Goal: Book appointment/travel/reservation

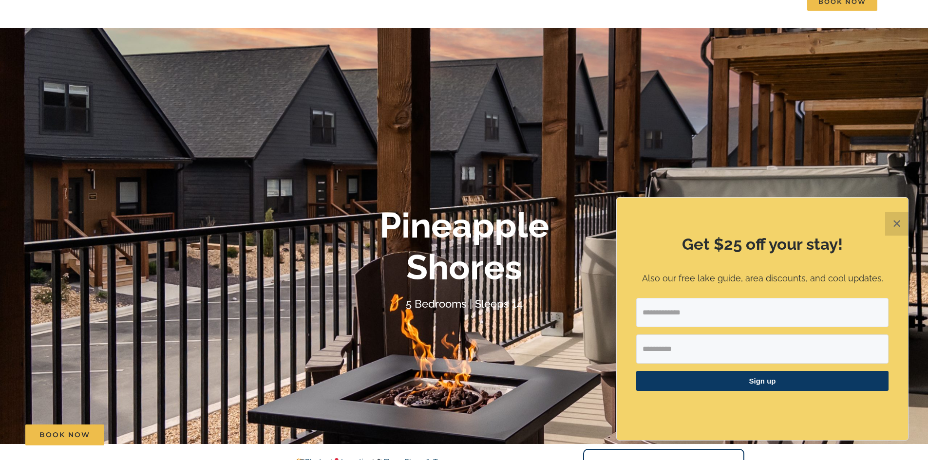
scroll to position [28, 0]
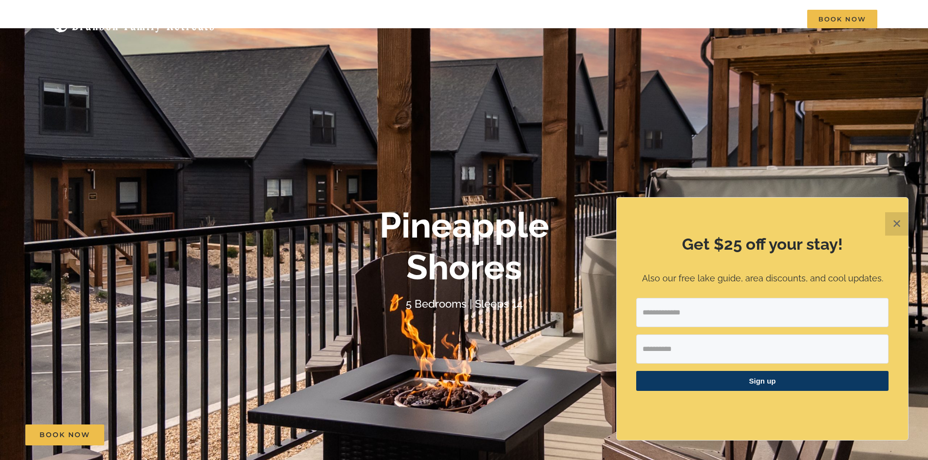
click at [900, 225] on button "✕" at bounding box center [896, 223] width 23 height 23
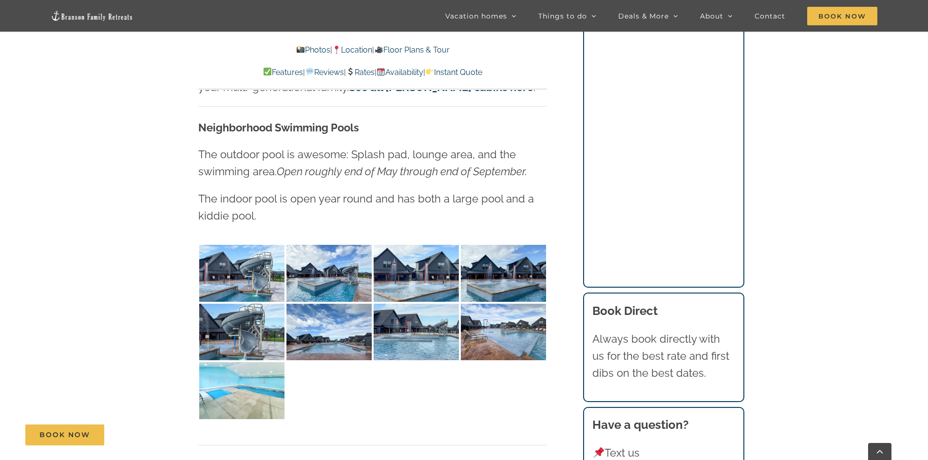
scroll to position [2414, 0]
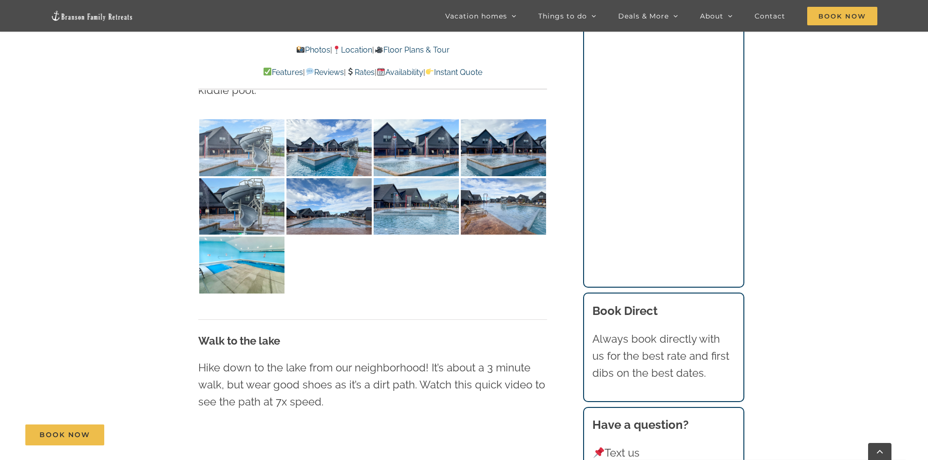
click at [260, 133] on img at bounding box center [241, 147] width 85 height 57
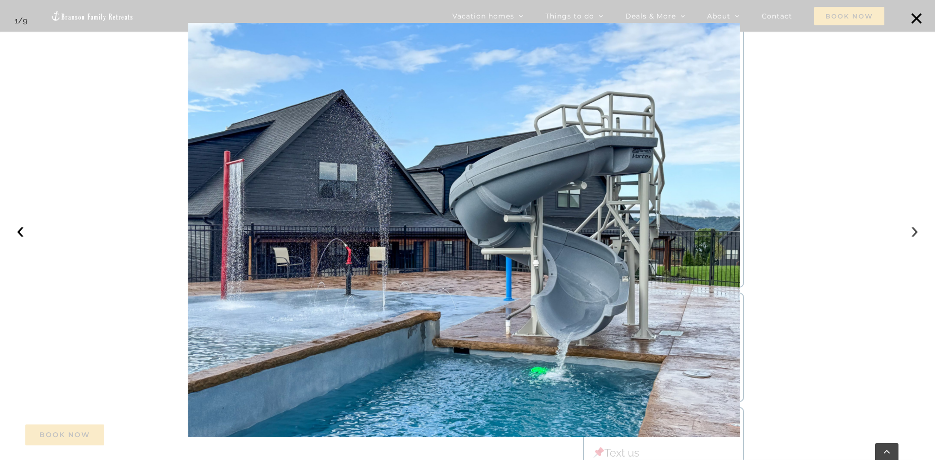
click at [913, 231] on button "›" at bounding box center [914, 230] width 21 height 21
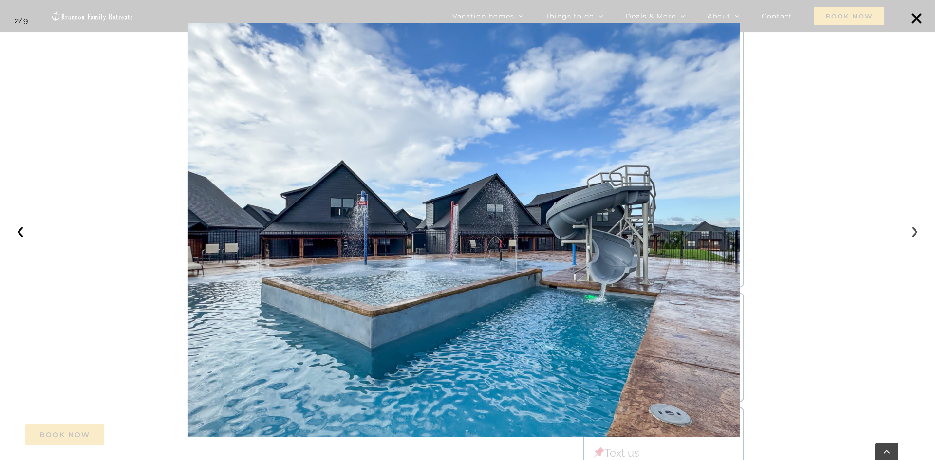
click at [913, 231] on button "›" at bounding box center [914, 230] width 21 height 21
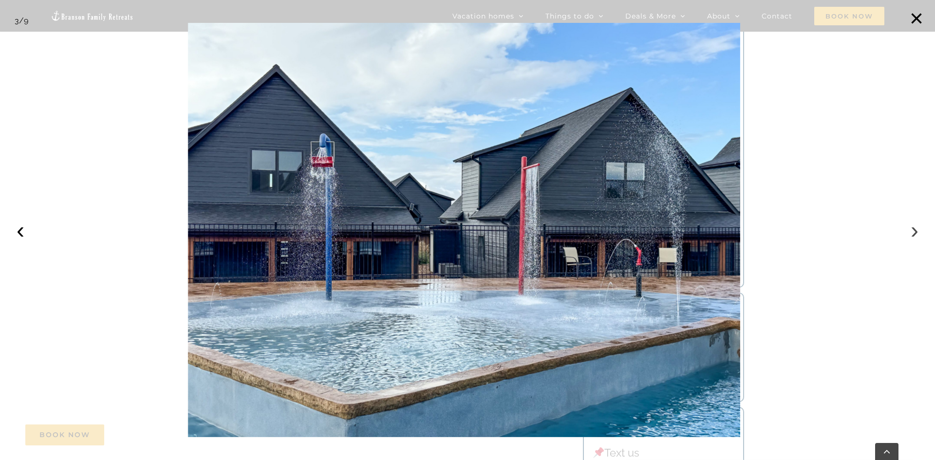
click at [913, 231] on button "›" at bounding box center [914, 230] width 21 height 21
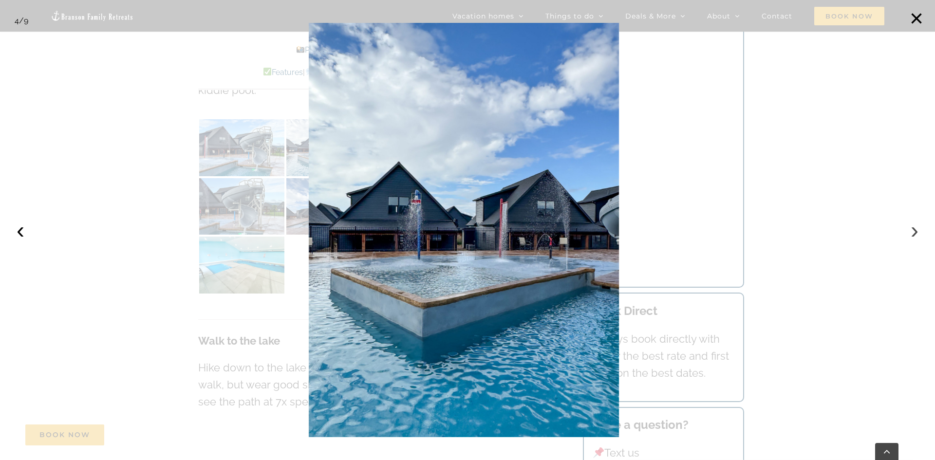
click at [913, 231] on button "›" at bounding box center [914, 230] width 21 height 21
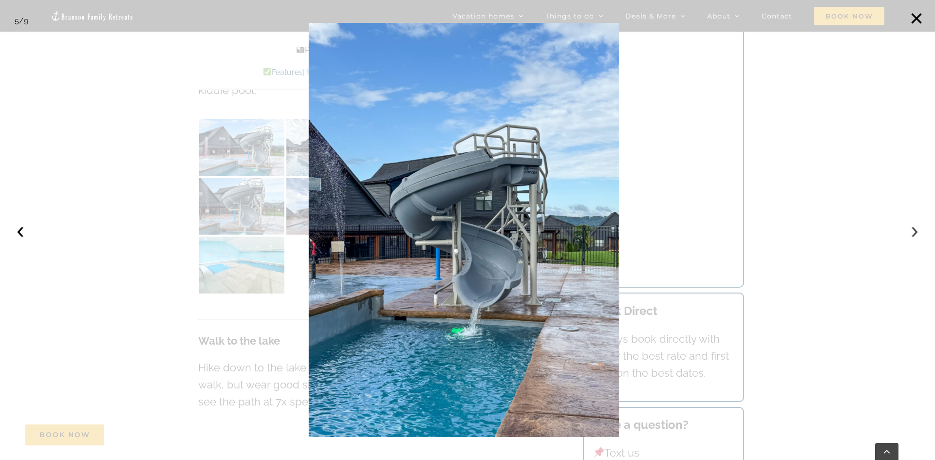
click at [913, 231] on button "›" at bounding box center [914, 230] width 21 height 21
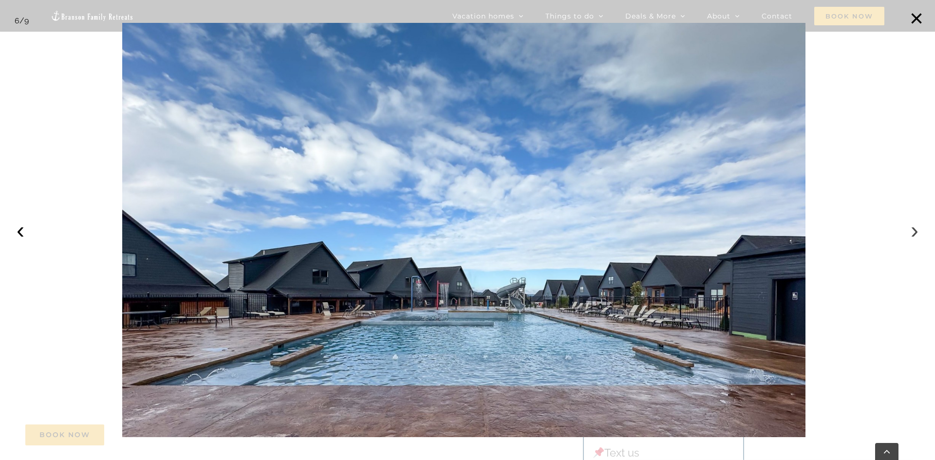
click at [913, 231] on button "›" at bounding box center [914, 230] width 21 height 21
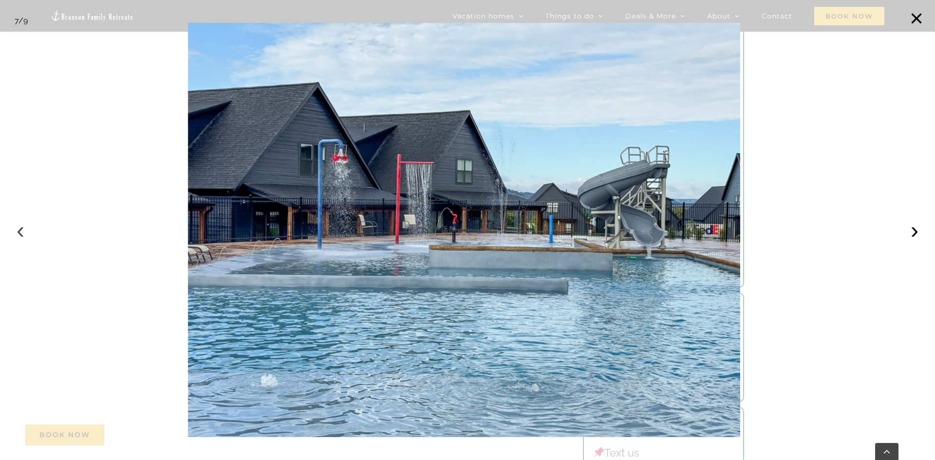
click at [22, 226] on button "‹" at bounding box center [20, 230] width 21 height 21
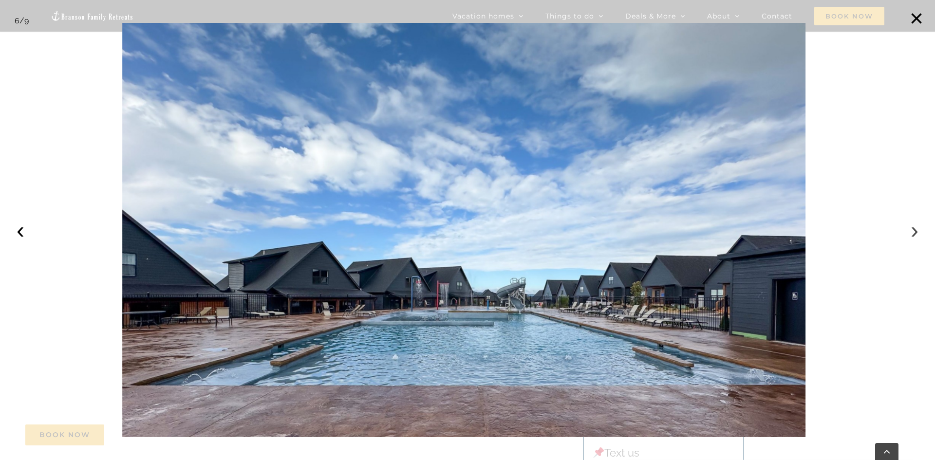
click at [912, 232] on button "›" at bounding box center [914, 230] width 21 height 21
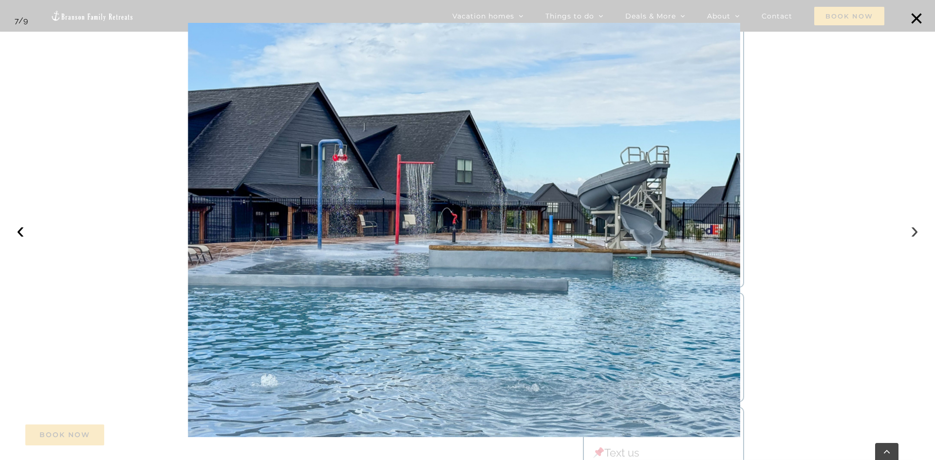
click at [912, 232] on button "›" at bounding box center [914, 230] width 21 height 21
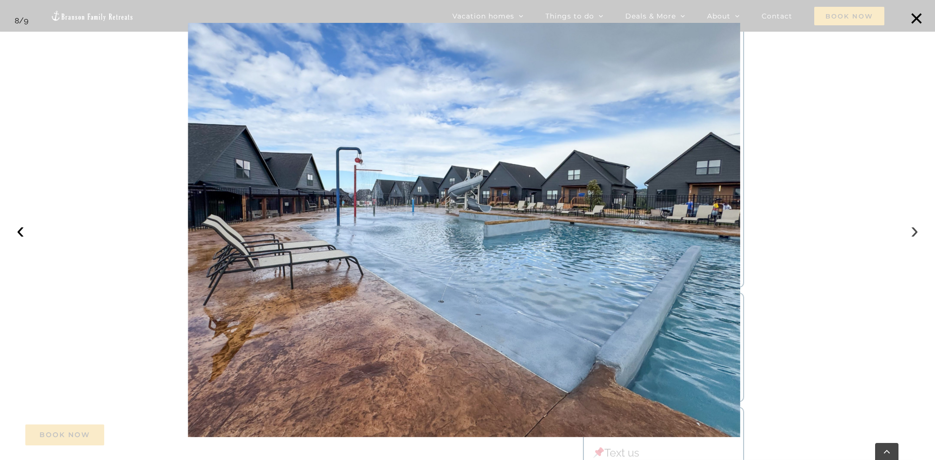
click at [912, 232] on button "›" at bounding box center [914, 230] width 21 height 21
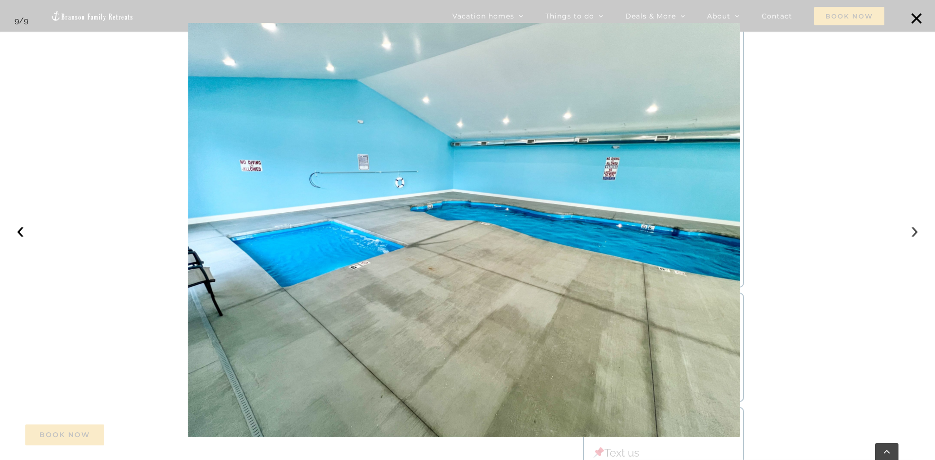
click at [912, 232] on button "›" at bounding box center [914, 230] width 21 height 21
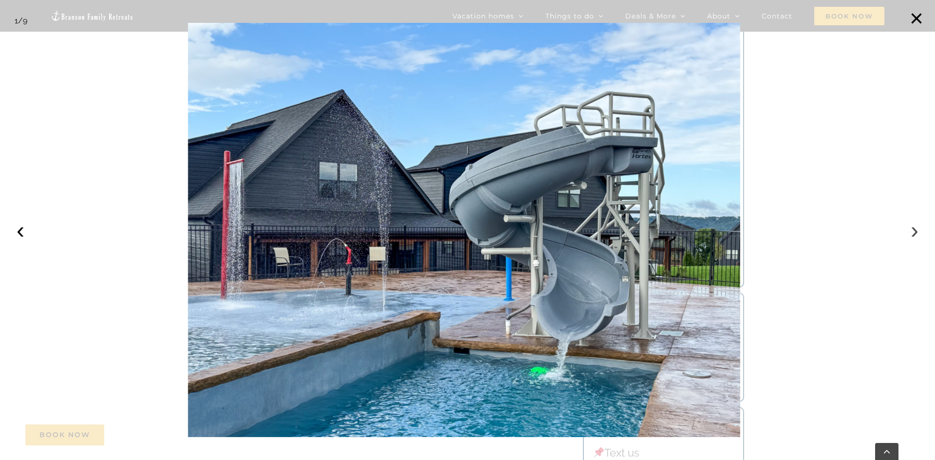
click at [912, 232] on button "›" at bounding box center [914, 230] width 21 height 21
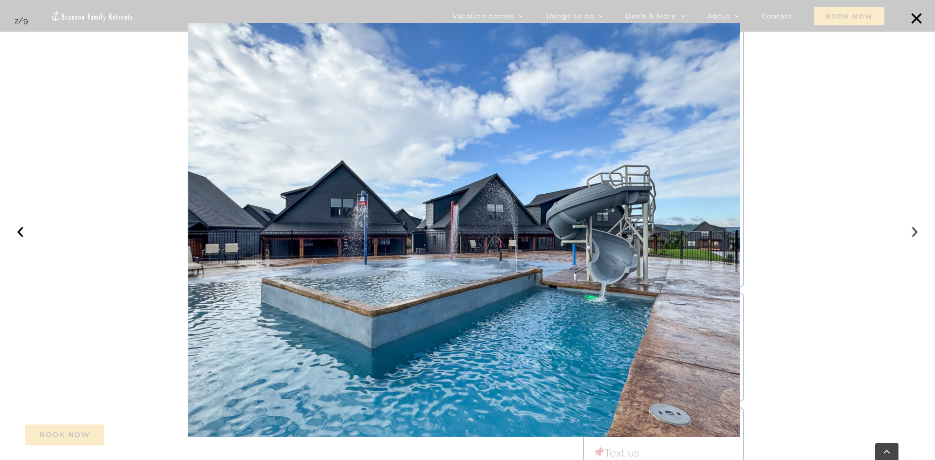
click at [912, 232] on button "›" at bounding box center [914, 230] width 21 height 21
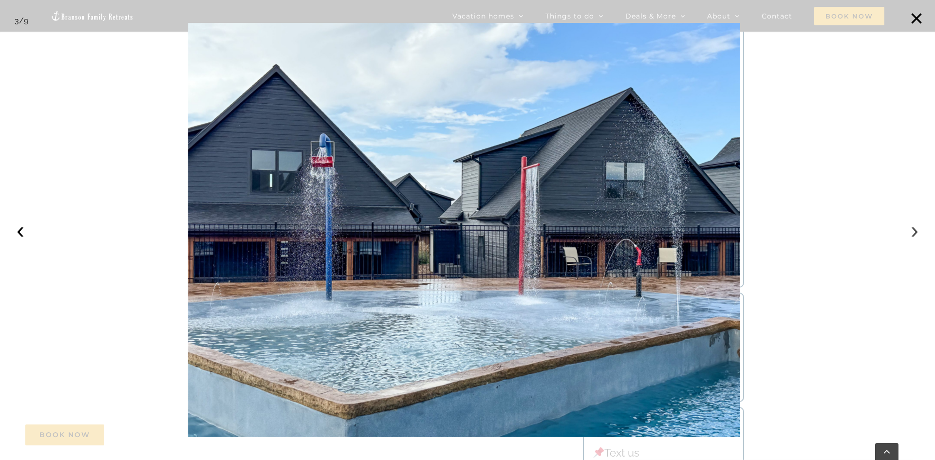
click at [912, 232] on button "›" at bounding box center [914, 230] width 21 height 21
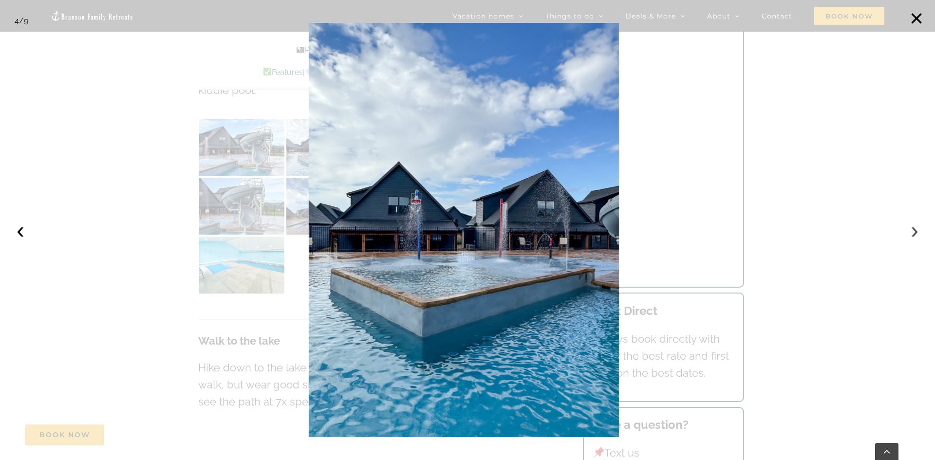
click at [912, 232] on button "›" at bounding box center [914, 230] width 21 height 21
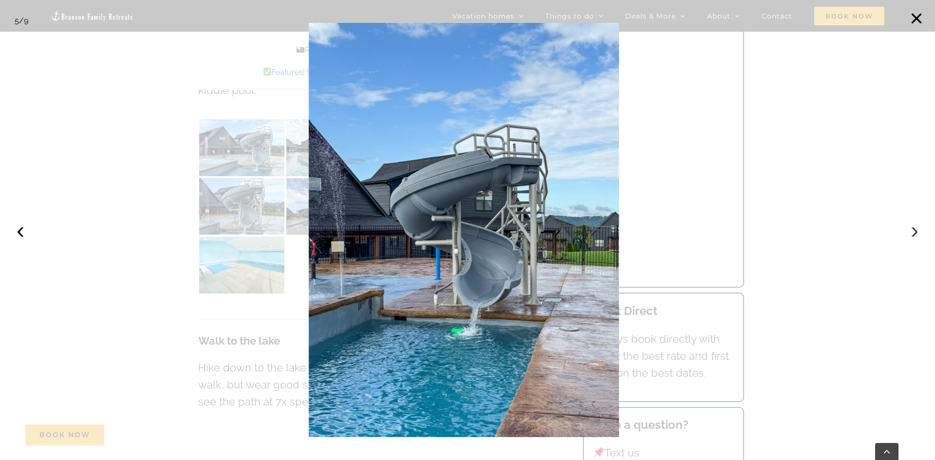
click at [912, 232] on button "›" at bounding box center [914, 230] width 21 height 21
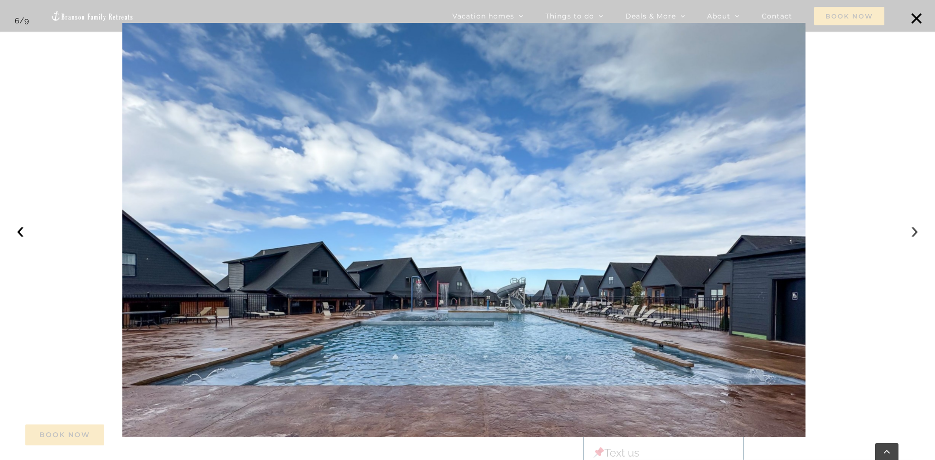
click at [912, 232] on button "›" at bounding box center [914, 230] width 21 height 21
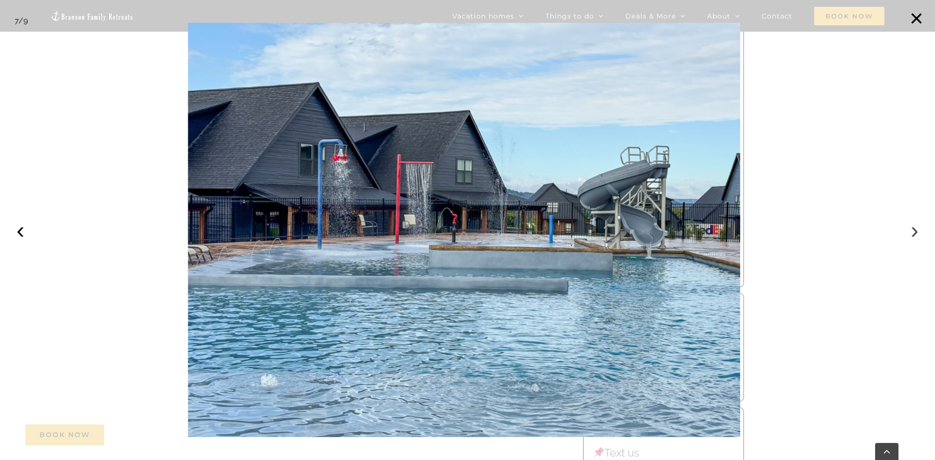
click at [912, 232] on button "›" at bounding box center [914, 230] width 21 height 21
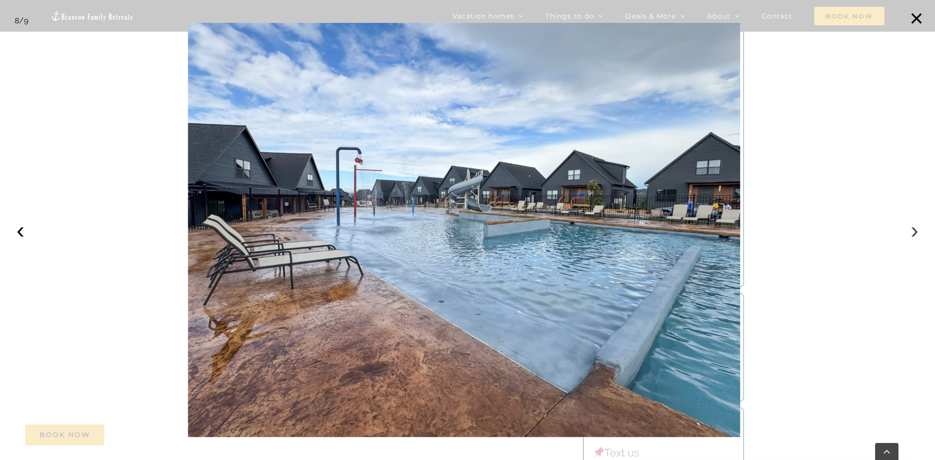
click at [912, 232] on button "›" at bounding box center [914, 230] width 21 height 21
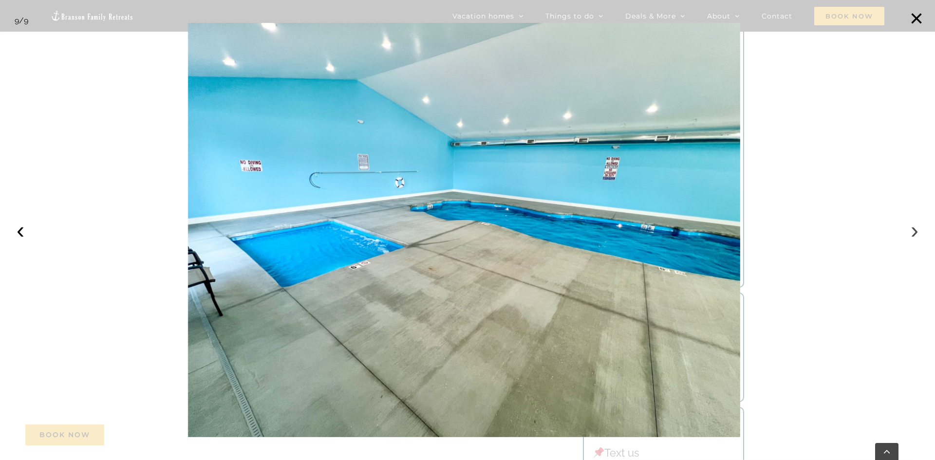
click at [912, 232] on button "›" at bounding box center [914, 230] width 21 height 21
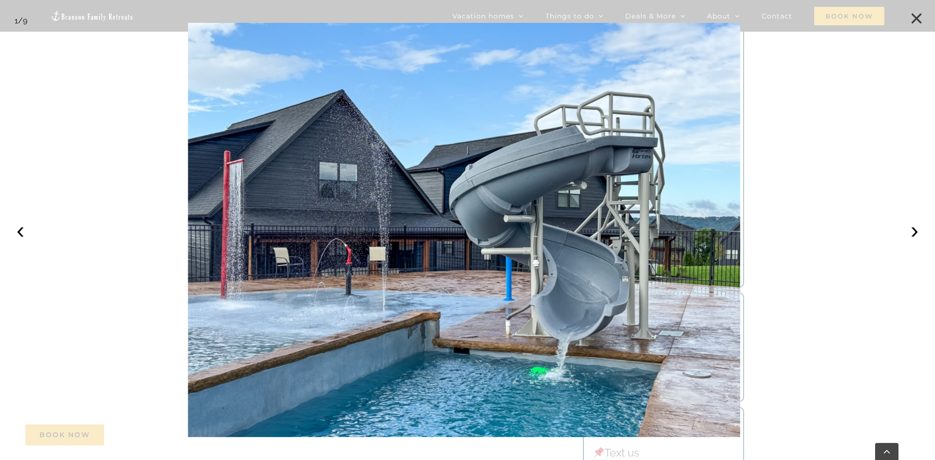
click at [917, 16] on button "×" at bounding box center [916, 18] width 21 height 21
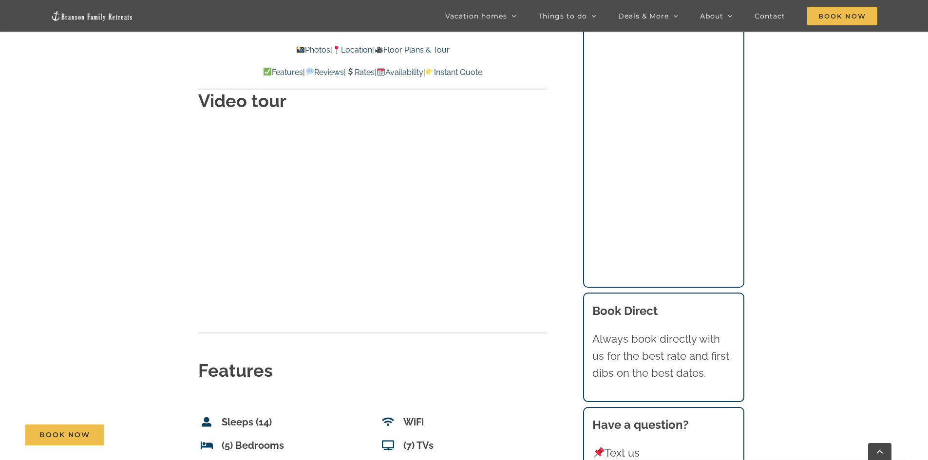
scroll to position [3924, 0]
